Goal: Task Accomplishment & Management: Complete application form

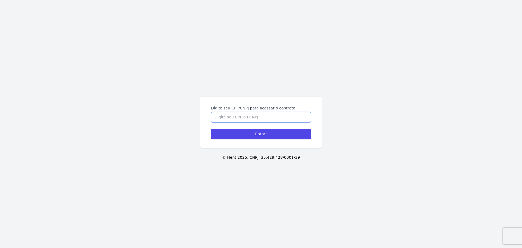
drag, startPoint x: 263, startPoint y: 121, endPoint x: 262, endPoint y: 118, distance: 3.3
click at [263, 121] on input "Digite seu CPF/CNPJ para acessar o contrato" at bounding box center [261, 117] width 100 height 10
click at [262, 118] on input "Digite seu CPF/CNPJ para acessar o contrato" at bounding box center [261, 117] width 100 height 10
type input "05416104490"
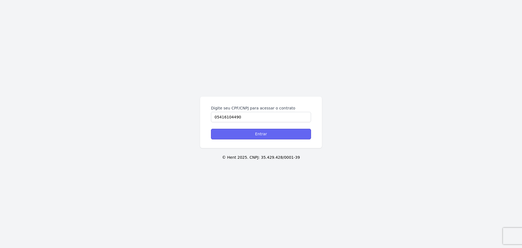
click at [270, 136] on input "Entrar" at bounding box center [261, 134] width 100 height 11
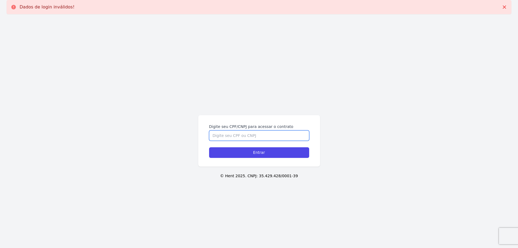
click at [259, 136] on input "Digite seu CPF/CNPJ para acessar o contrato" at bounding box center [259, 135] width 100 height 10
type input "05416104490"
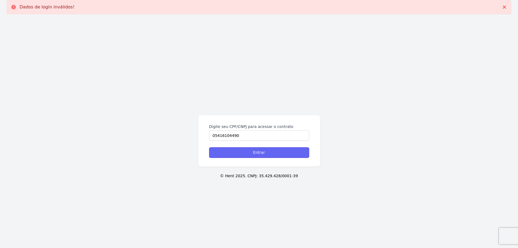
click at [267, 151] on input "Entrar" at bounding box center [259, 152] width 100 height 11
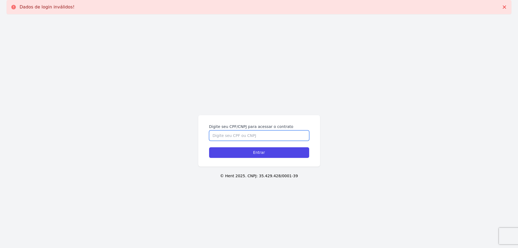
click at [252, 138] on input "Digite seu CPF/CNPJ para acessar o contrato" at bounding box center [259, 135] width 100 height 10
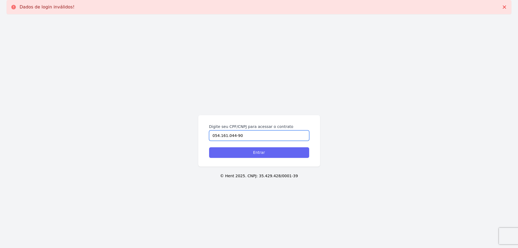
type input "054.161.044-90"
click at [252, 152] on input "Entrar" at bounding box center [259, 152] width 100 height 11
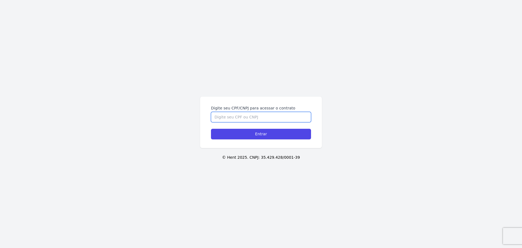
click at [245, 118] on input "Digite seu CPF/CNPJ para acessar o contrato" at bounding box center [261, 117] width 100 height 10
click at [234, 116] on input "054.161.04490" at bounding box center [261, 117] width 100 height 10
type input "054.161.044-90"
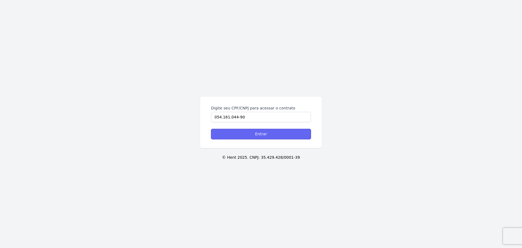
click at [255, 134] on input "Entrar" at bounding box center [261, 134] width 100 height 11
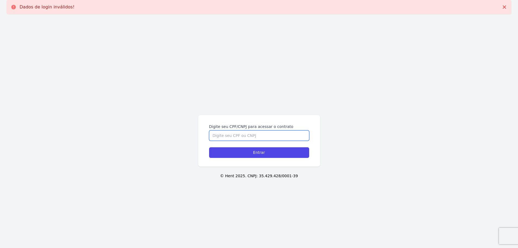
click at [251, 136] on input "Digite seu CPF/CNPJ para acessar o contrato" at bounding box center [259, 135] width 100 height 10
type input "05416104490"
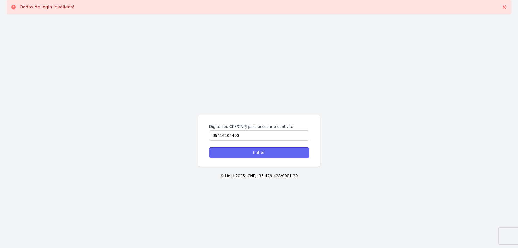
click at [256, 149] on input "Entrar" at bounding box center [259, 152] width 100 height 11
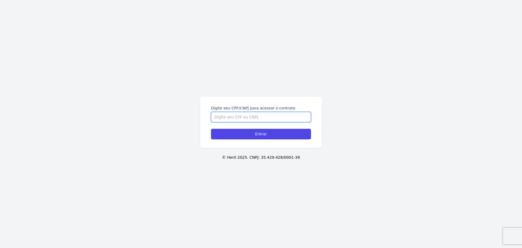
click at [227, 118] on input "Digite seu CPF/CNPJ para acessar o contrato" at bounding box center [261, 117] width 100 height 10
type input "05416104490"
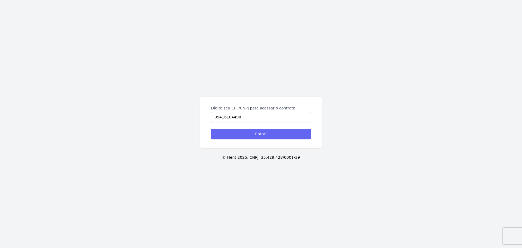
click at [230, 133] on input "Entrar" at bounding box center [261, 134] width 100 height 11
